Goal: Task Accomplishment & Management: Use online tool/utility

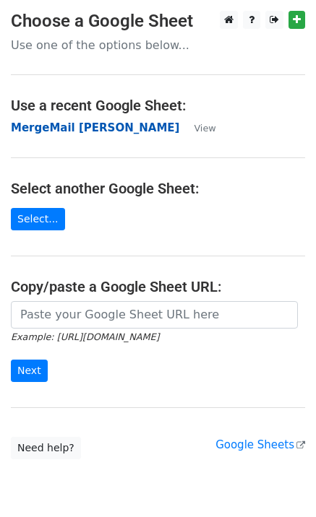
click at [60, 127] on strong "MergeMail [PERSON_NAME]" at bounding box center [95, 127] width 168 height 13
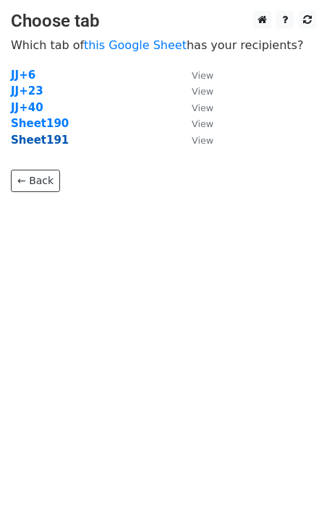
click at [40, 143] on strong "Sheet191" at bounding box center [40, 140] width 58 height 13
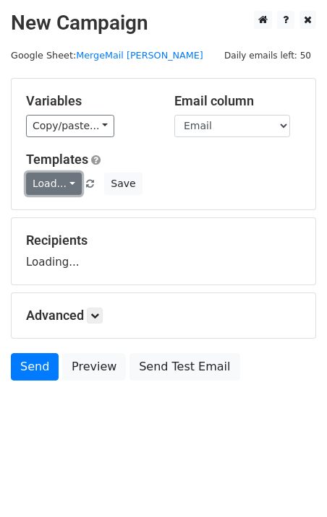
click at [59, 192] on link "Load..." at bounding box center [54, 184] width 56 height 22
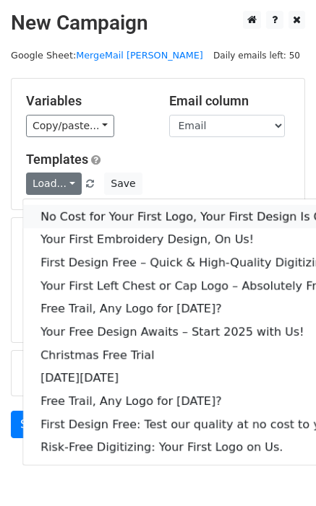
click at [82, 220] on link "No Cost for Your First Logo, Your First Design Is On Us!" at bounding box center [196, 216] width 347 height 23
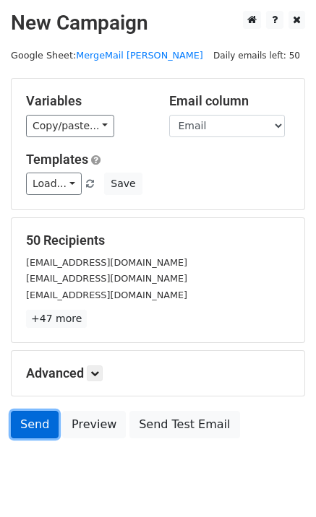
click at [24, 426] on link "Send" at bounding box center [35, 424] width 48 height 27
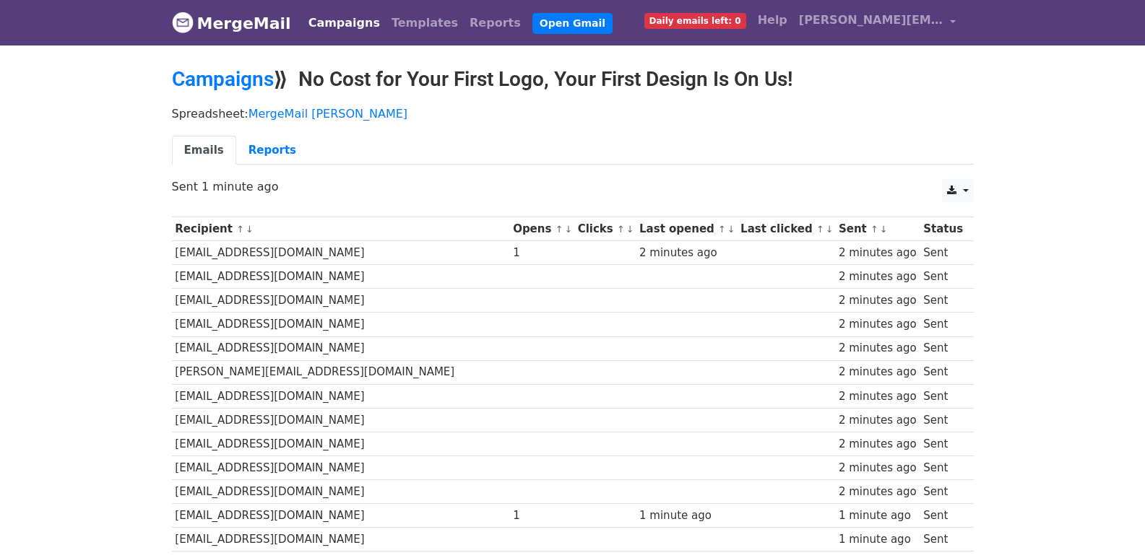
scroll to position [963, 0]
